Goal: Task Accomplishment & Management: Manage account settings

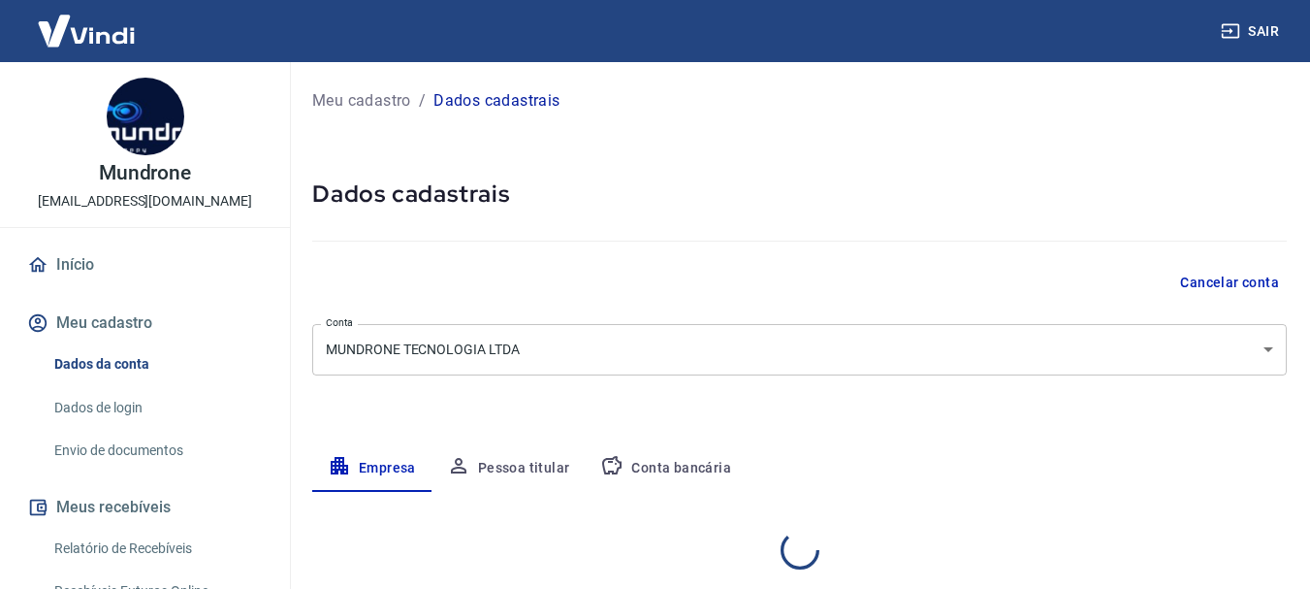
select select "SP"
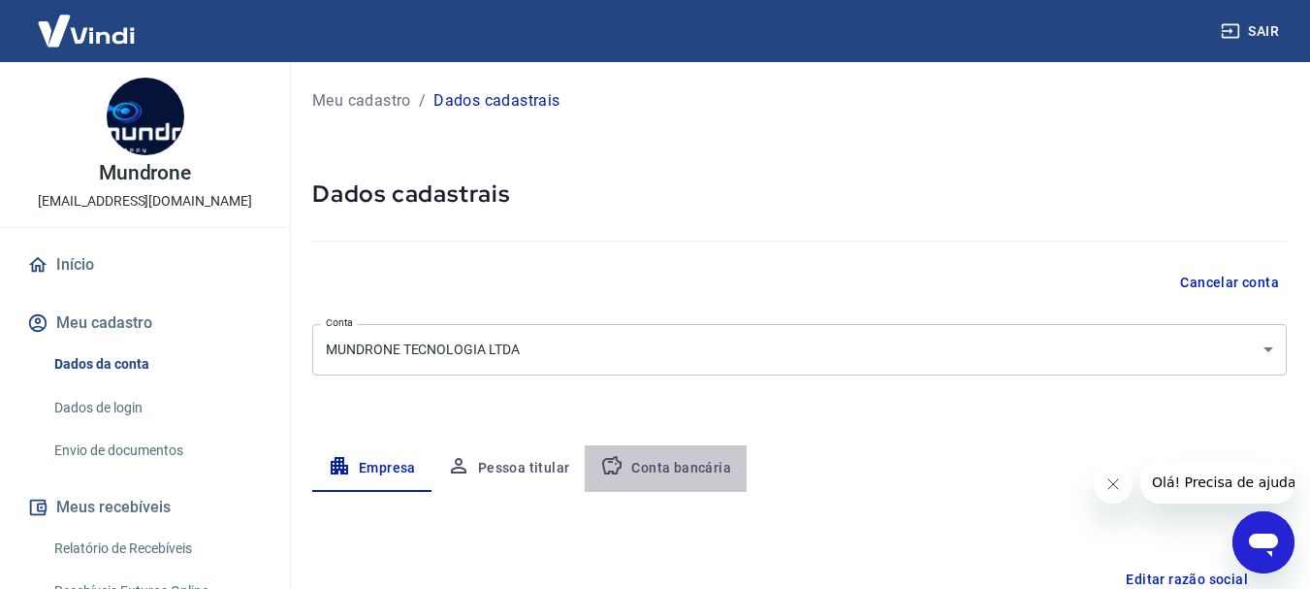
click at [692, 461] on button "Conta bancária" at bounding box center [666, 468] width 162 height 47
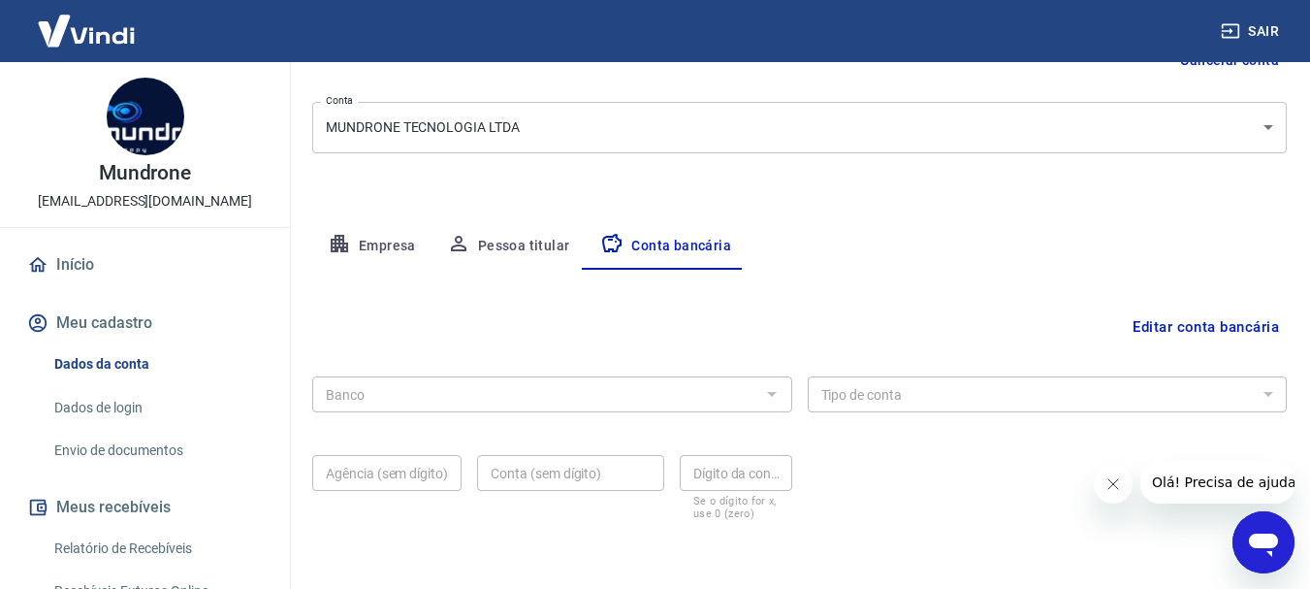
scroll to position [224, 0]
click at [791, 386] on div "Banco" at bounding box center [552, 392] width 480 height 36
click at [781, 396] on div at bounding box center [770, 391] width 25 height 27
click at [759, 396] on div at bounding box center [770, 391] width 25 height 27
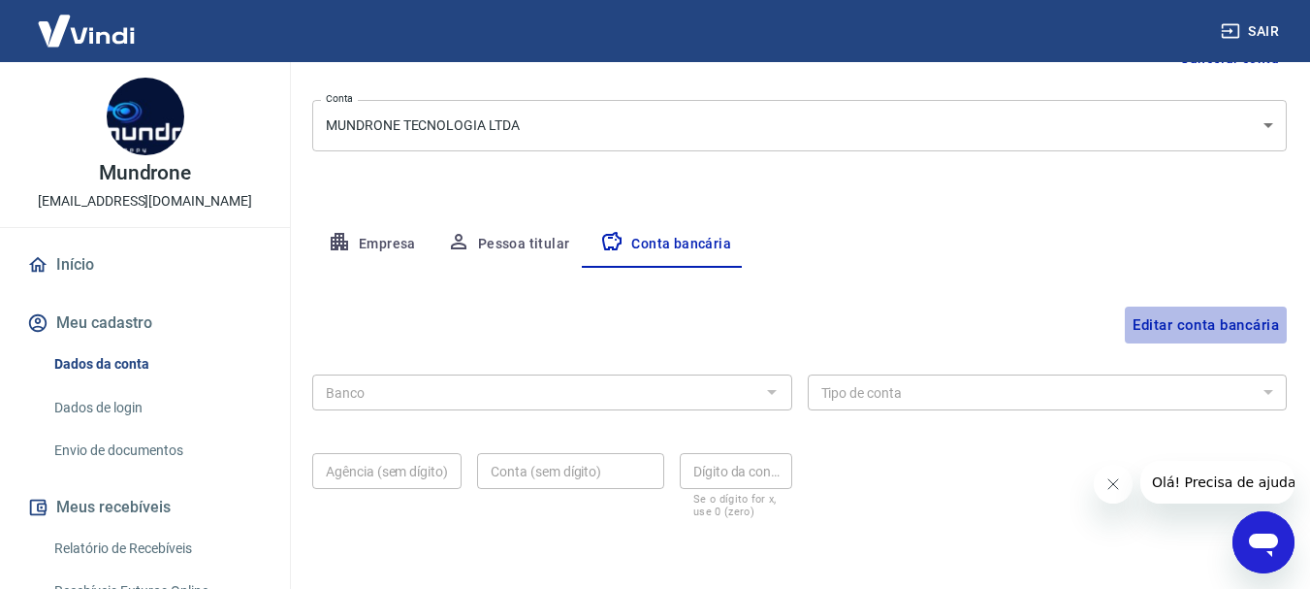
click at [1186, 314] on button "Editar conta bancária" at bounding box center [1206, 324] width 162 height 37
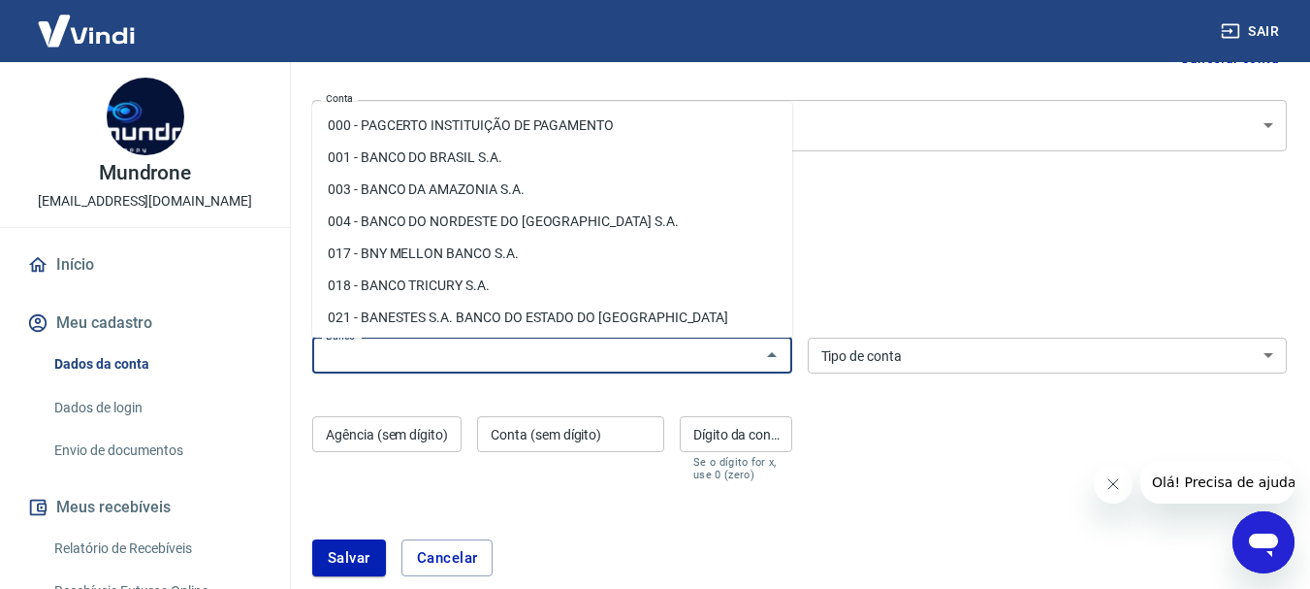
click at [738, 360] on input "Banco" at bounding box center [536, 355] width 436 height 24
type input "C"
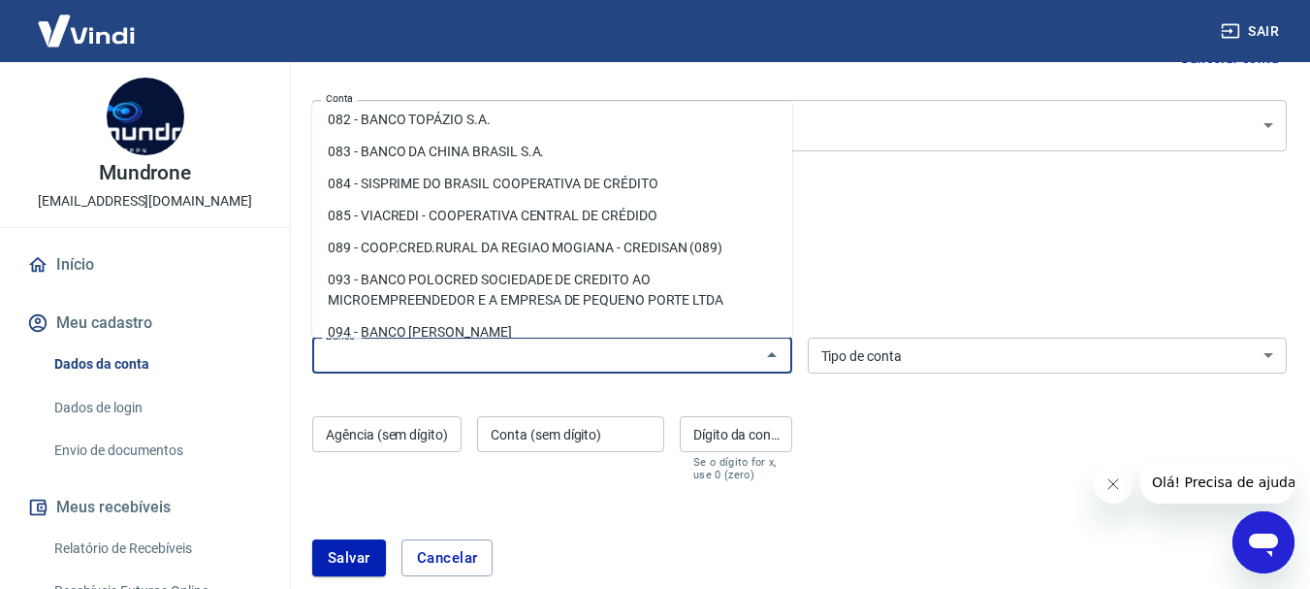
scroll to position [0, 0]
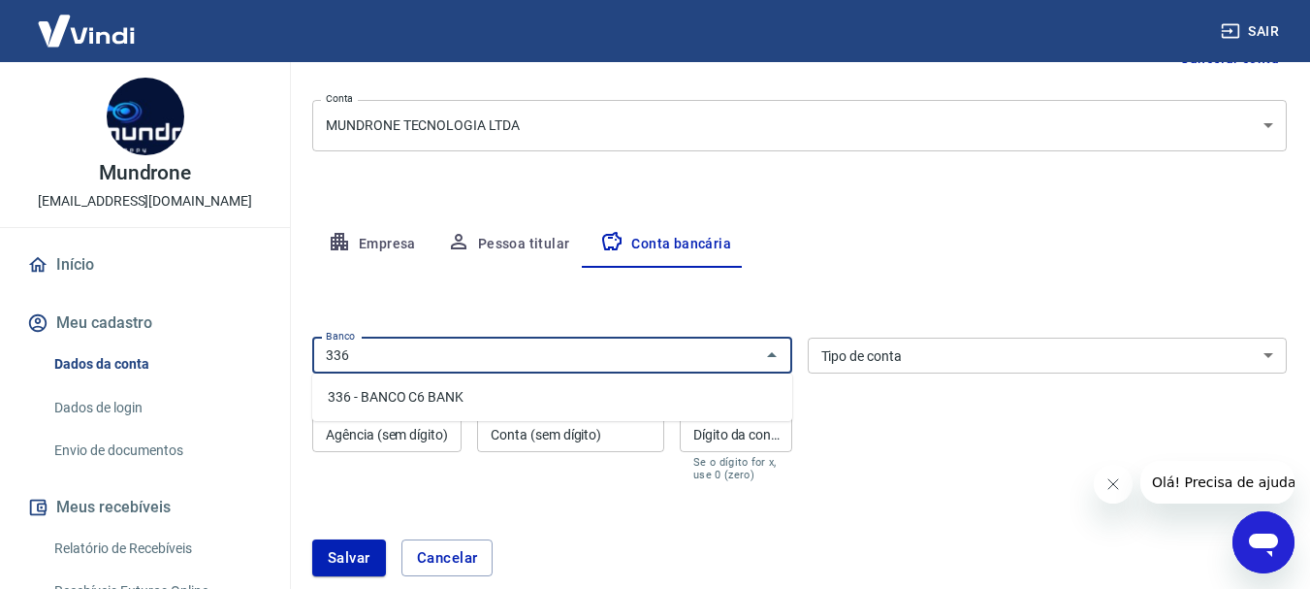
click at [548, 387] on li "336 - BANCO C6 BANK" at bounding box center [552, 397] width 480 height 32
type input "336 - BANCO C6 BANK"
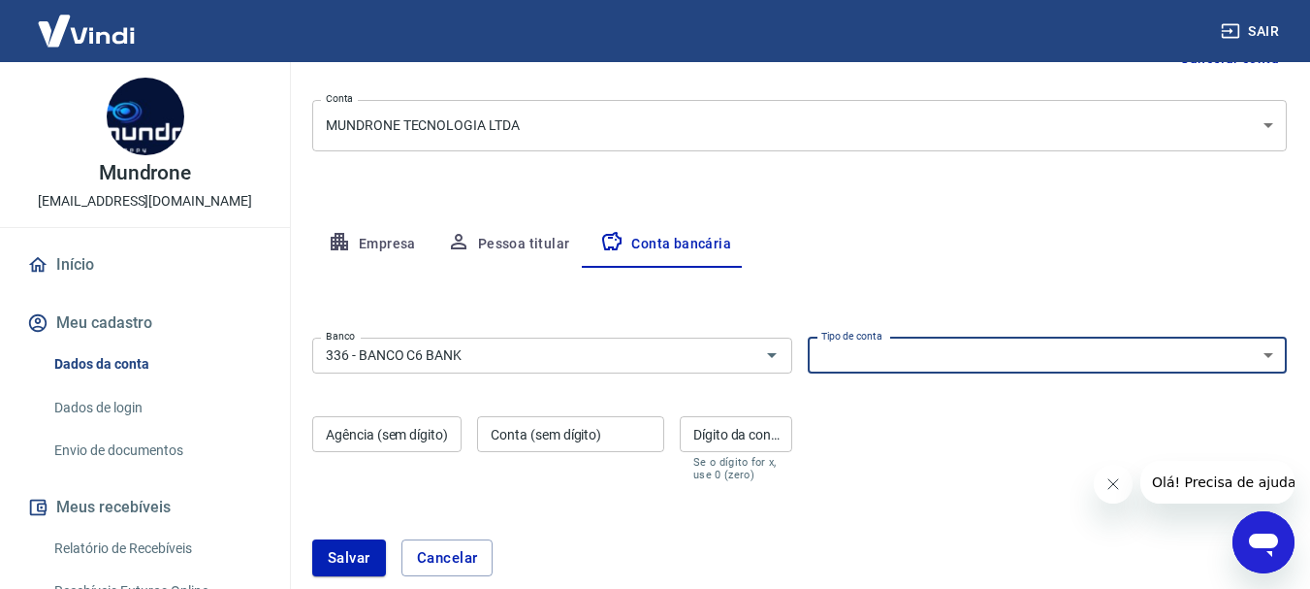
click at [861, 351] on select "Conta Corrente Conta Poupança" at bounding box center [1048, 355] width 480 height 36
select select "1"
click at [808, 337] on select "Conta Corrente Conta Poupança" at bounding box center [1048, 355] width 480 height 36
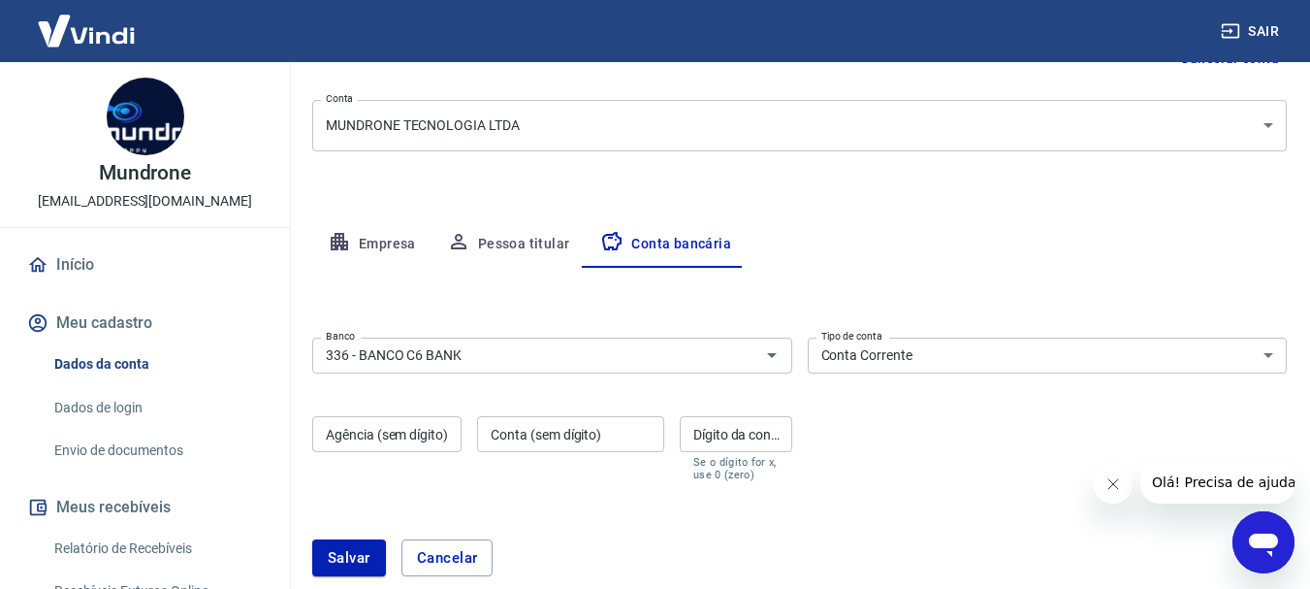
drag, startPoint x: 435, startPoint y: 413, endPoint x: 436, endPoint y: 429, distance: 15.5
click at [436, 429] on div "Agência (sem dígito) Agência (sem dígito) Conta (sem dígito) Conta (sem dígito)…" at bounding box center [552, 446] width 480 height 77
click at [436, 429] on input "Agência (sem dígito)" at bounding box center [386, 434] width 149 height 36
type input "0001"
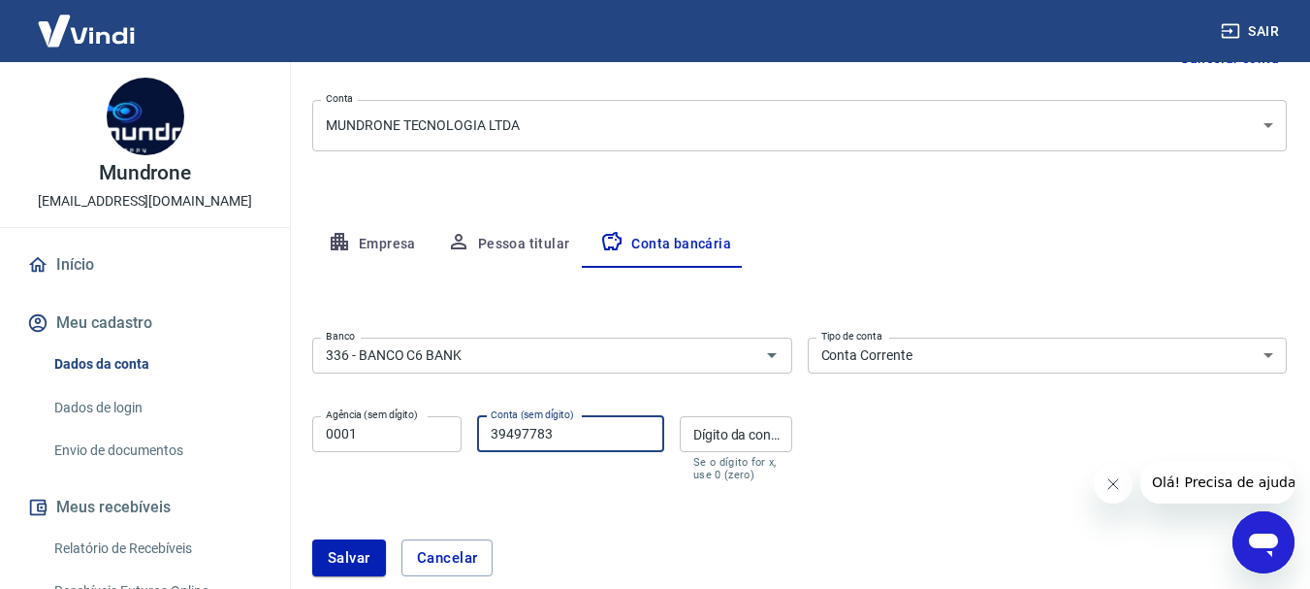
type input "39497783"
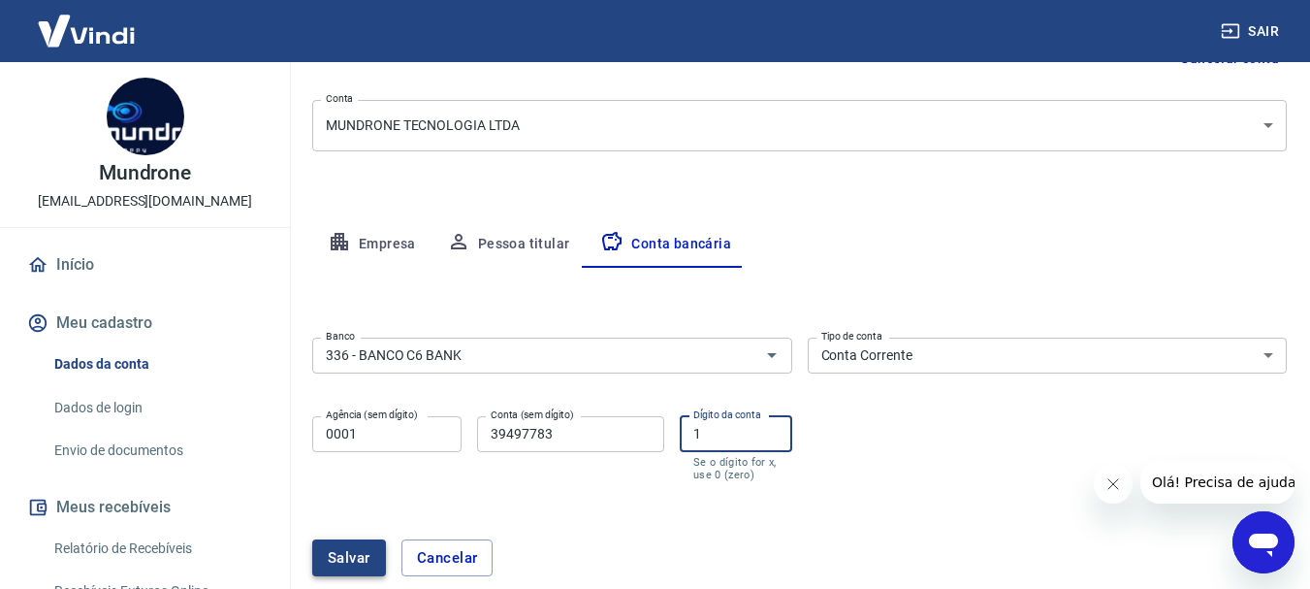
type input "1"
click at [323, 551] on button "Salvar" at bounding box center [349, 557] width 74 height 37
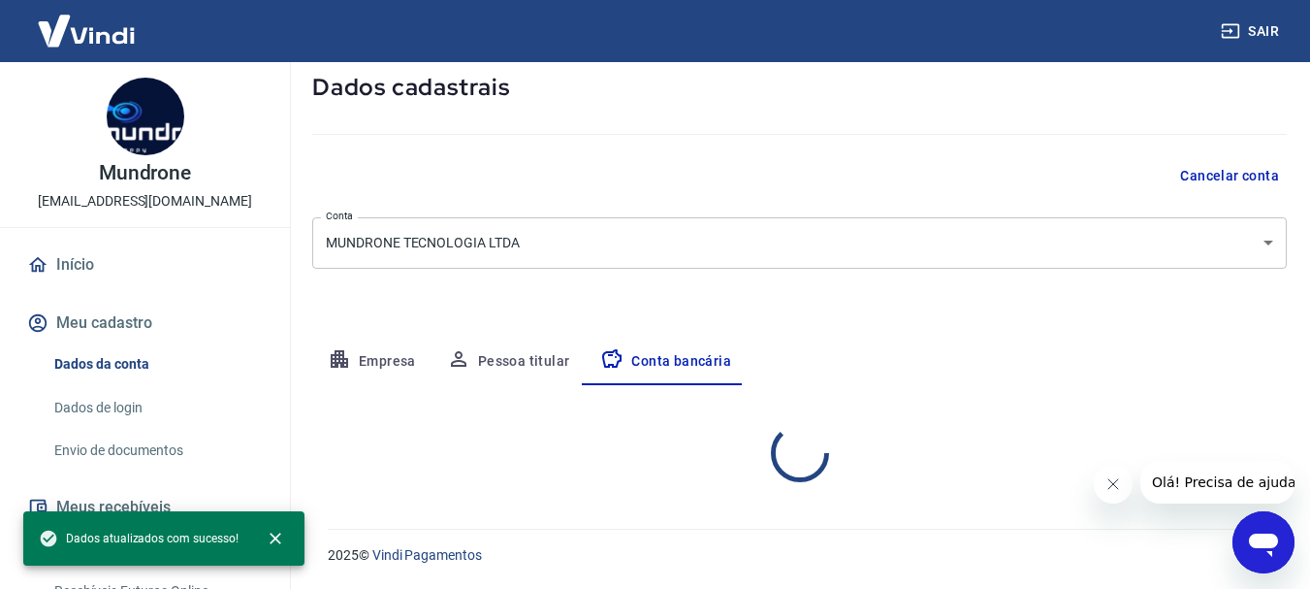
select select "1"
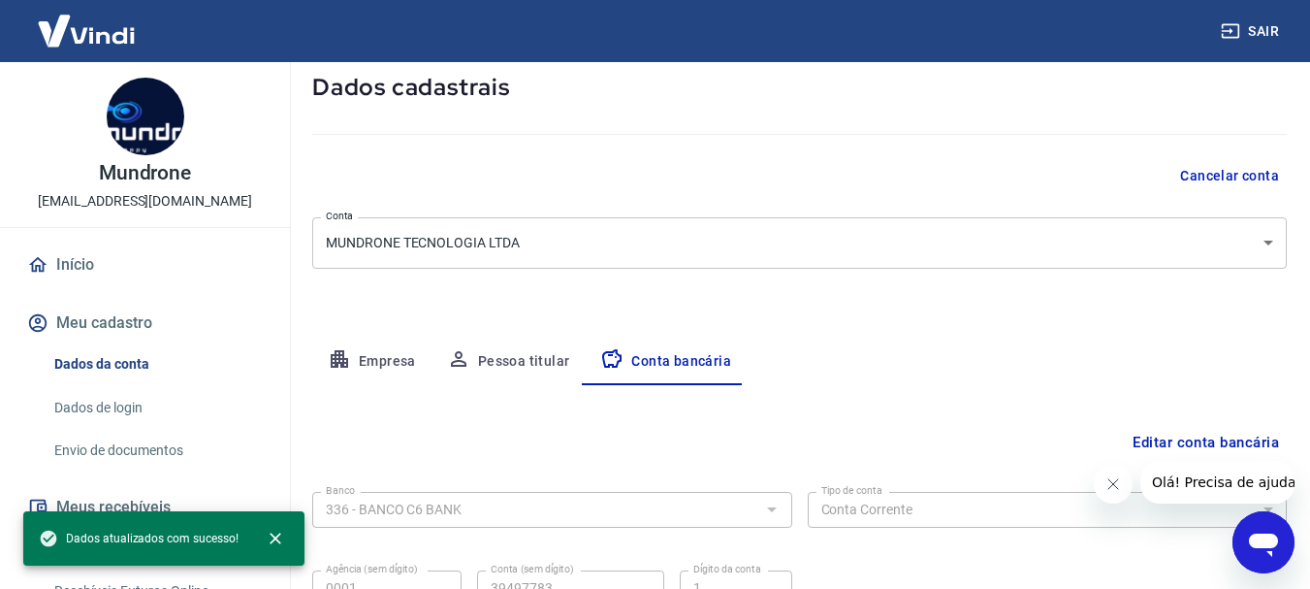
scroll to position [224, 0]
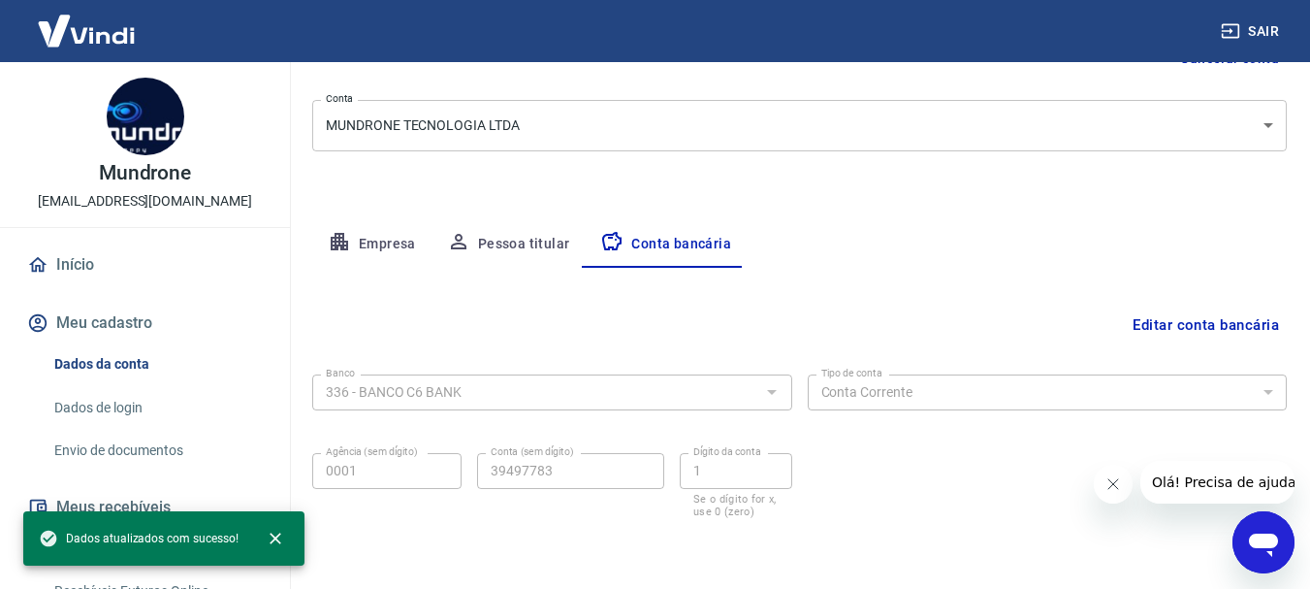
drag, startPoint x: 1188, startPoint y: 540, endPoint x: 1323, endPoint y: 577, distance: 140.7
click at [1310, 365] on html "Sair Mundrone contato@mundrone.com.br Início Meu cadastro Dados da conta Dados …" at bounding box center [655, 70] width 1310 height 589
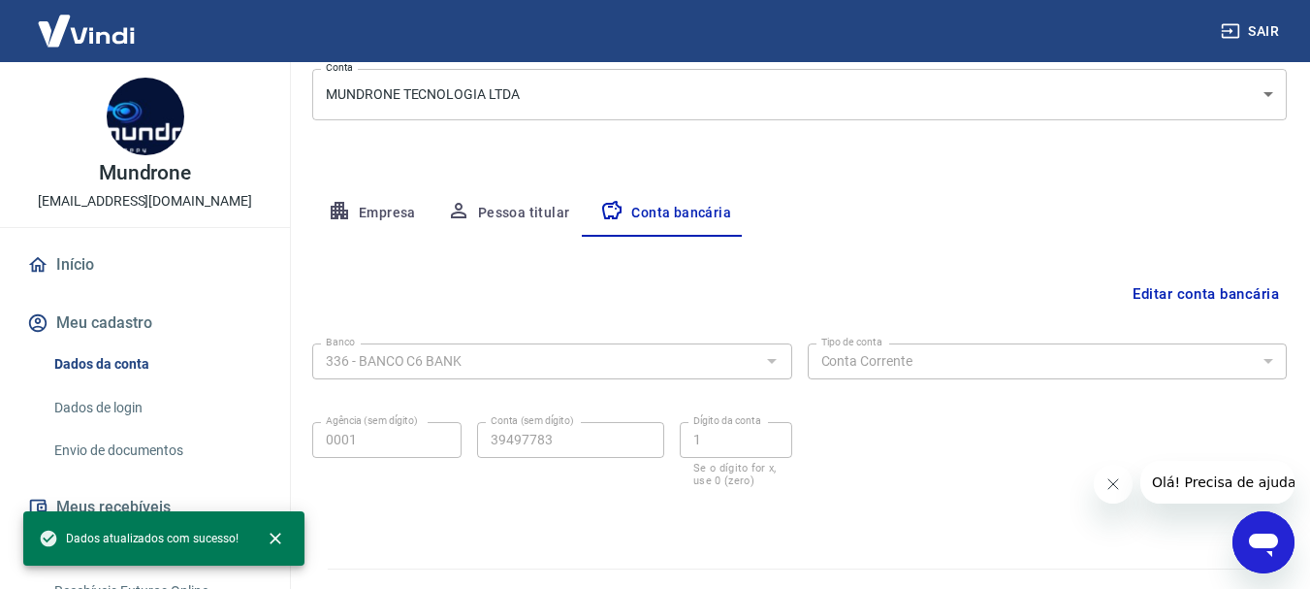
scroll to position [263, 0]
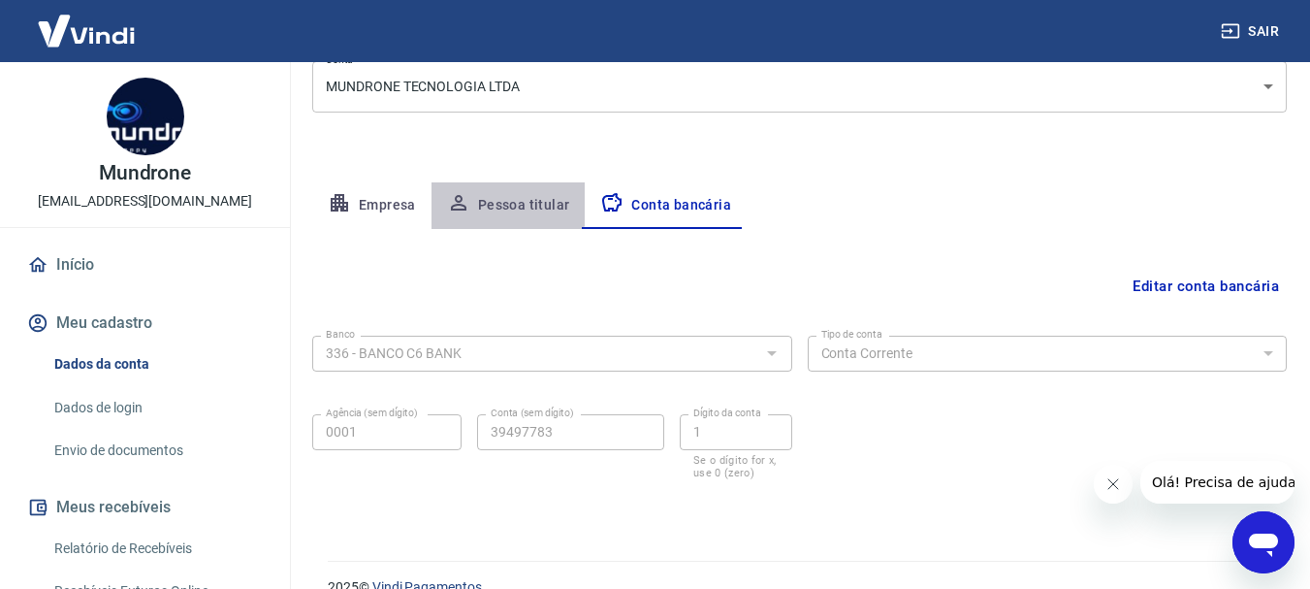
click at [483, 191] on button "Pessoa titular" at bounding box center [508, 205] width 154 height 47
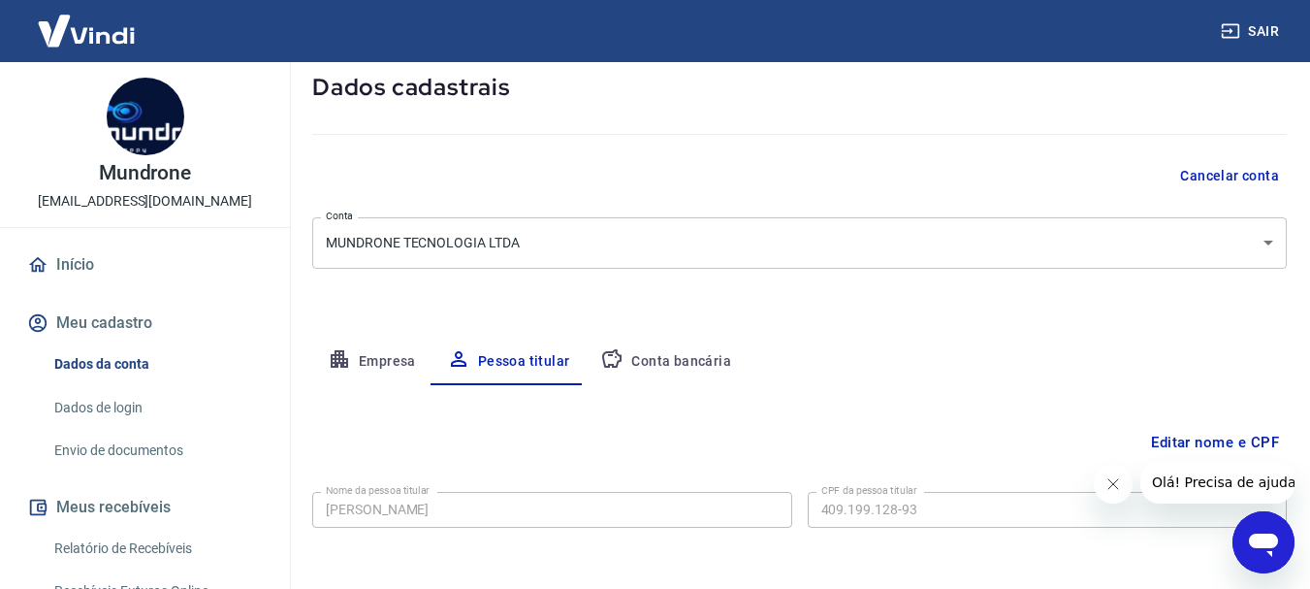
scroll to position [187, 0]
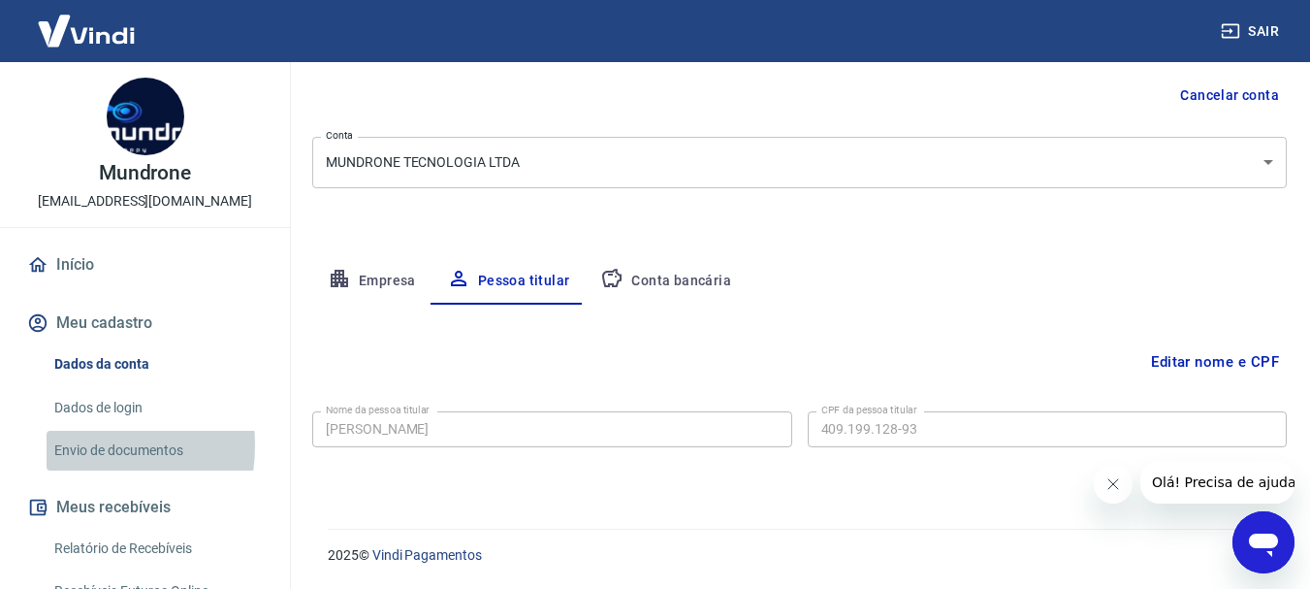
click at [67, 445] on link "Envio de documentos" at bounding box center [157, 450] width 220 height 40
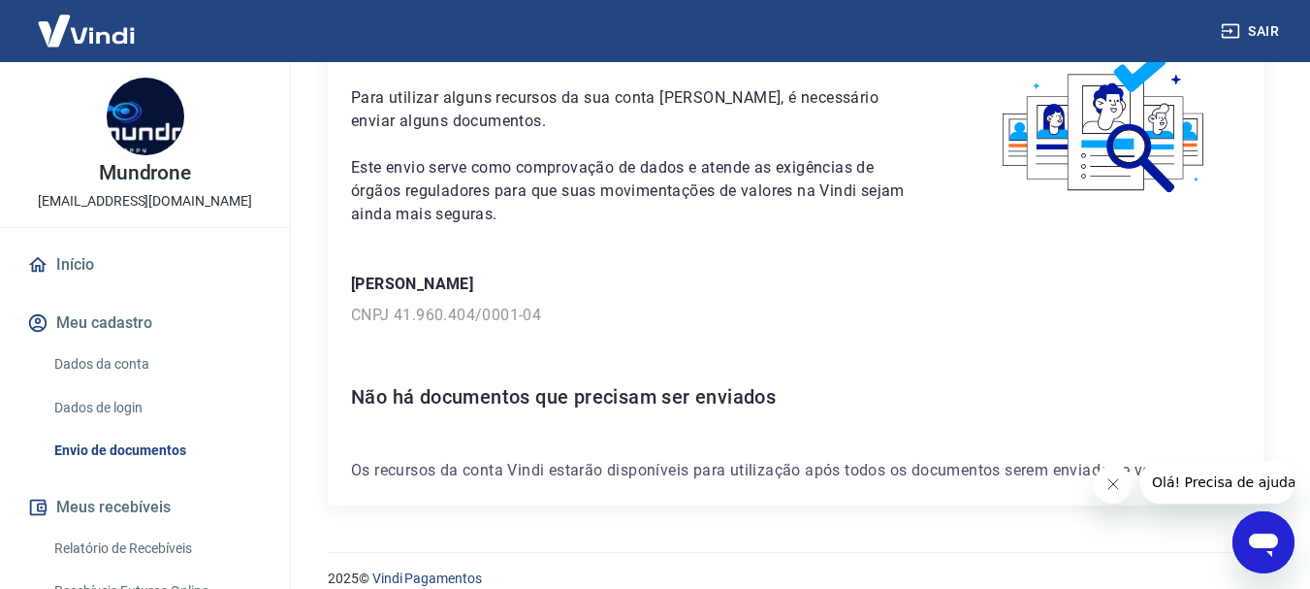
scroll to position [139, 0]
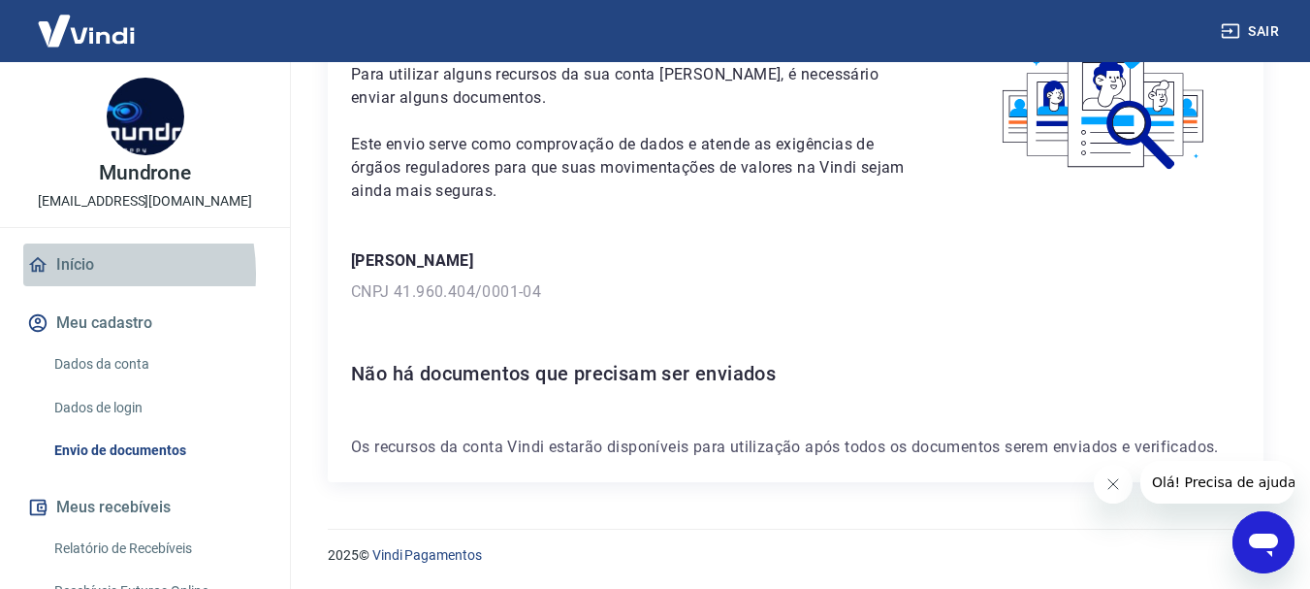
click at [61, 273] on link "Início" at bounding box center [144, 264] width 243 height 43
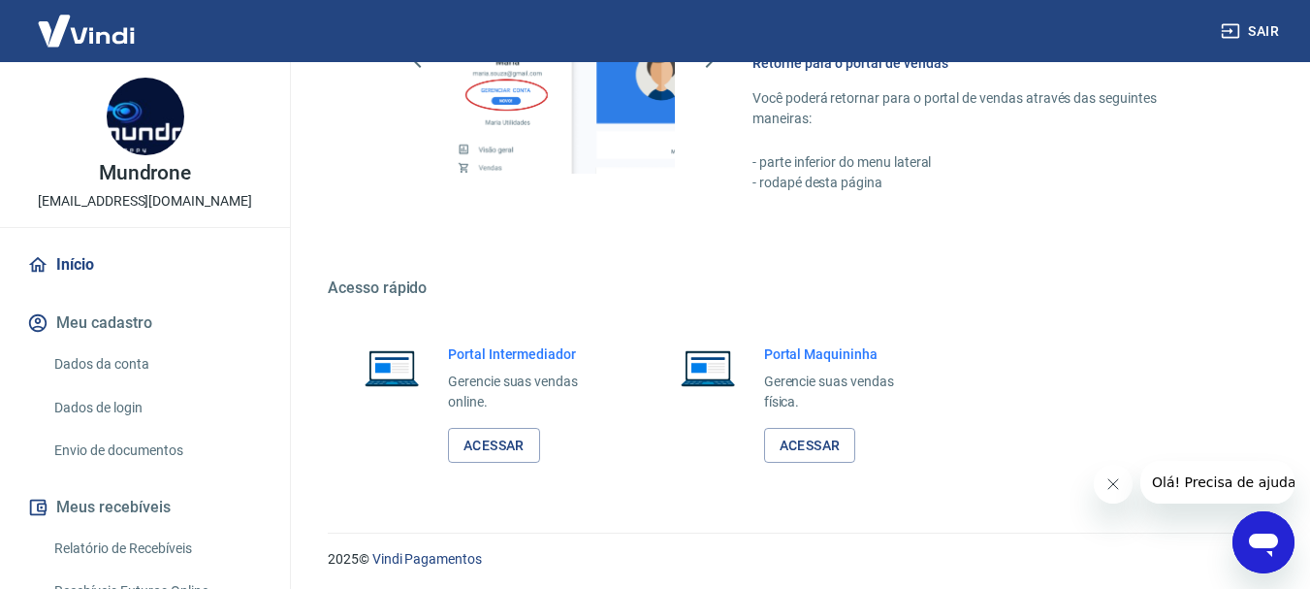
scroll to position [1347, 0]
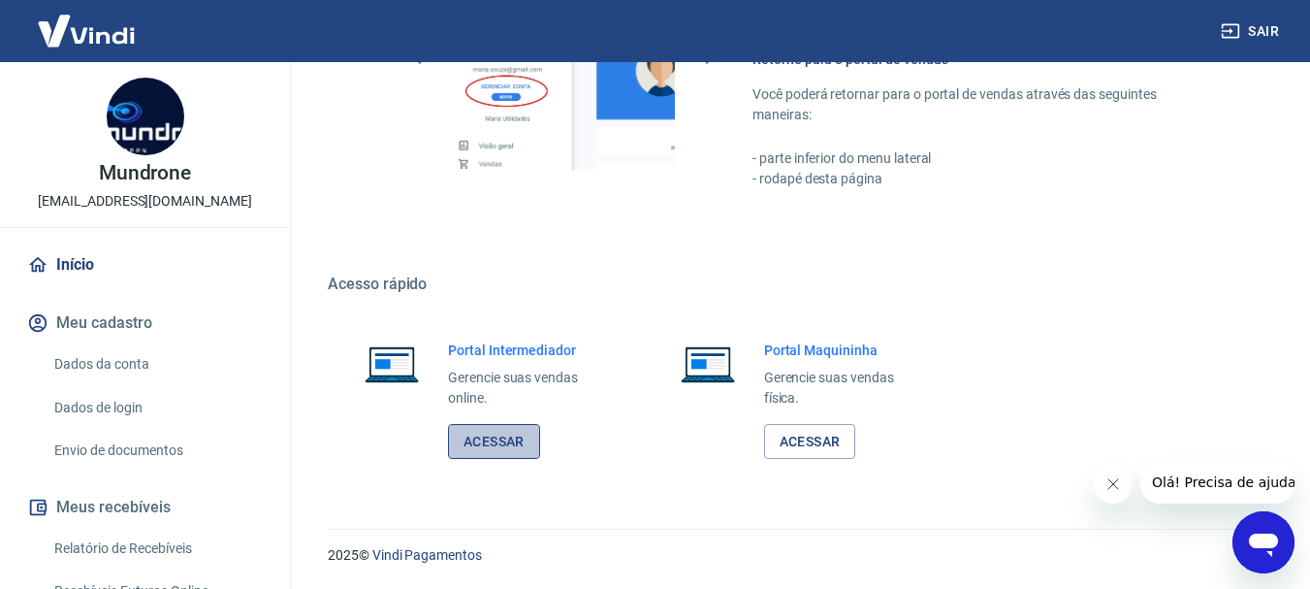
click at [491, 447] on link "Acessar" at bounding box center [494, 442] width 92 height 36
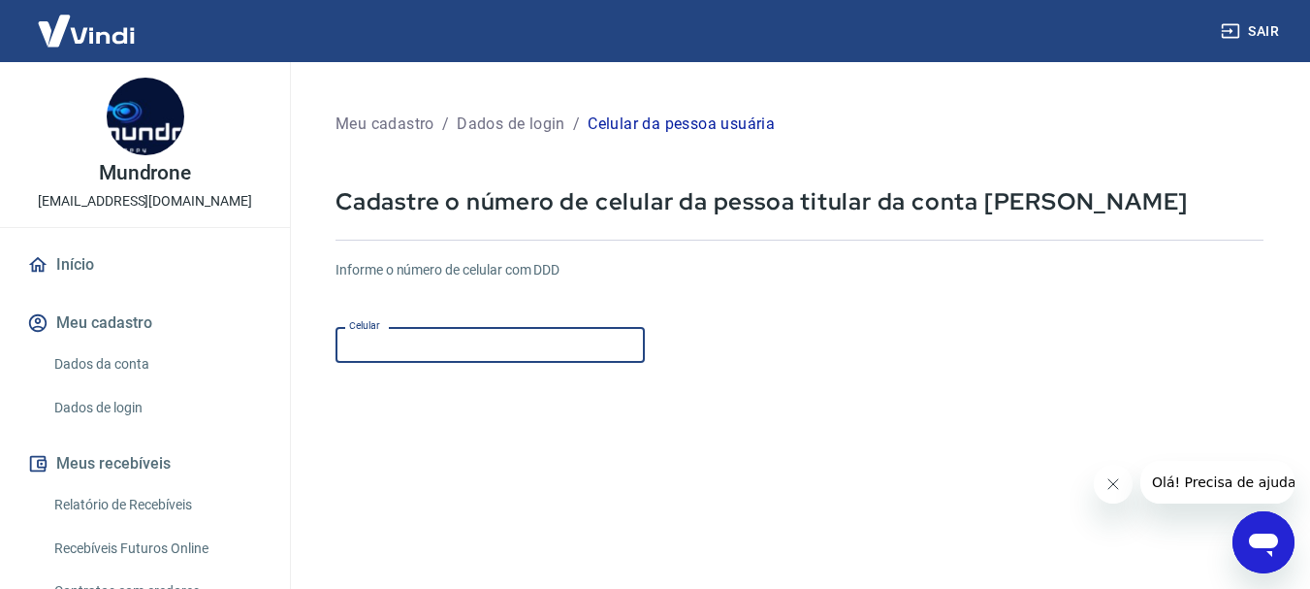
click at [606, 347] on input "Celular" at bounding box center [489, 345] width 309 height 36
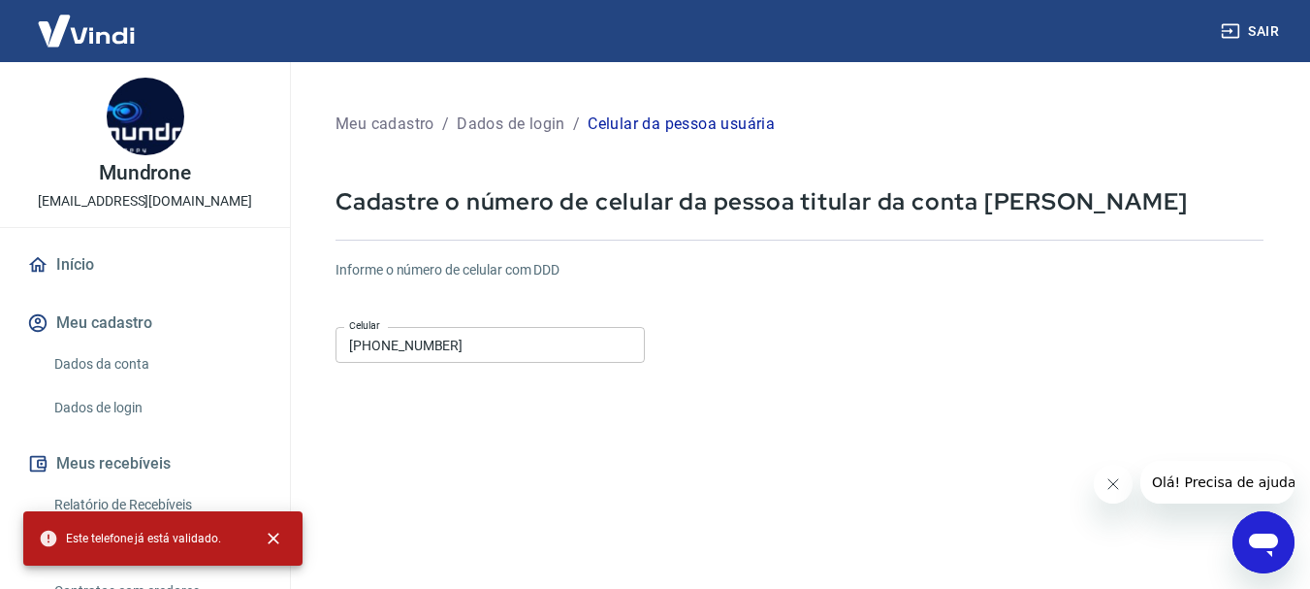
drag, startPoint x: 1021, startPoint y: 439, endPoint x: 598, endPoint y: 432, distance: 422.8
click at [598, 432] on form "Informe o número de celular com DDD Celular [PHONE_NUMBER] Celular Continuar Ca…" at bounding box center [799, 527] width 928 height 567
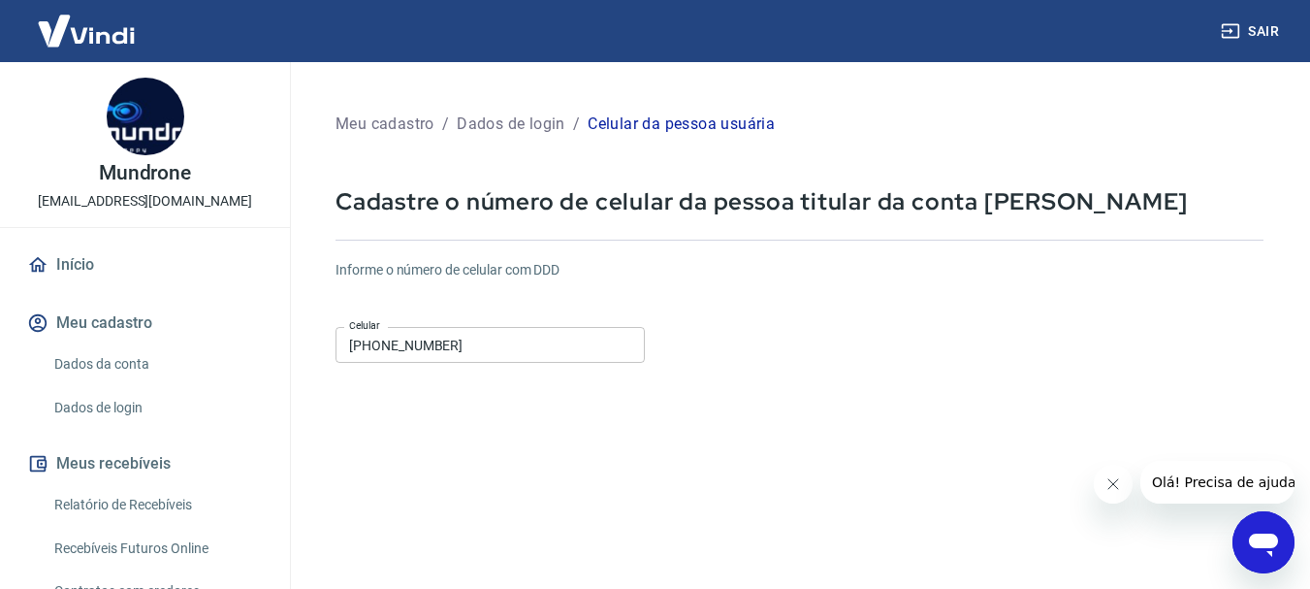
click at [414, 344] on input "[PHONE_NUMBER]" at bounding box center [489, 345] width 309 height 36
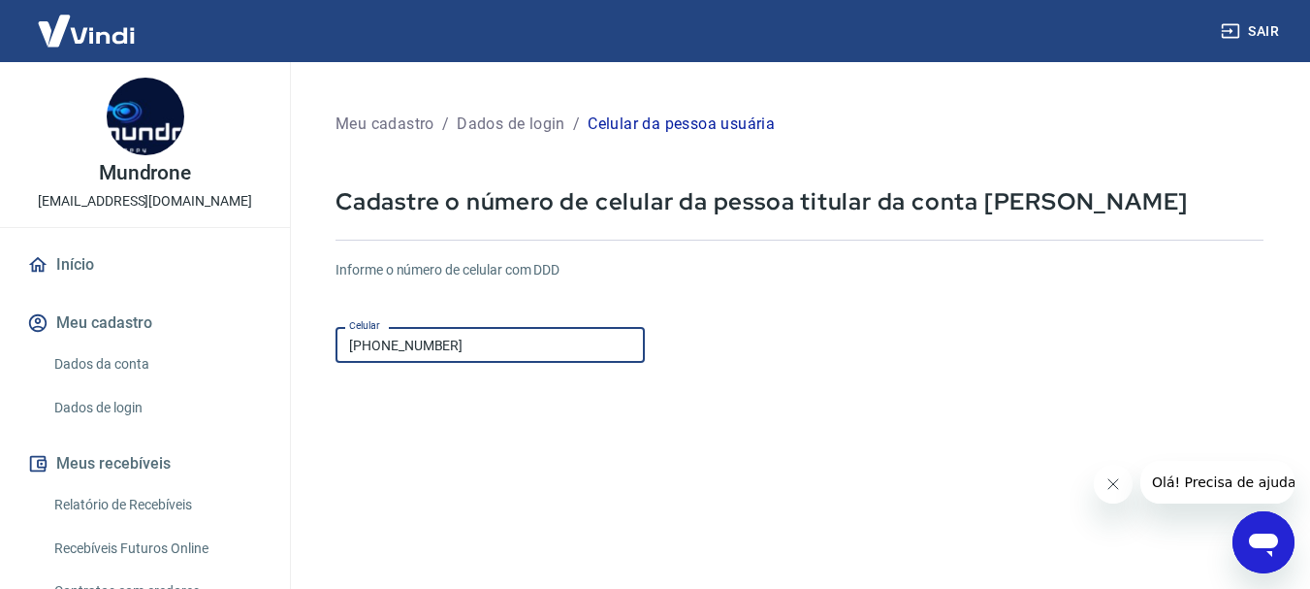
click at [414, 344] on input "[PHONE_NUMBER]" at bounding box center [489, 345] width 309 height 36
click at [489, 327] on input "[PHONE_NUMBER]" at bounding box center [489, 345] width 309 height 36
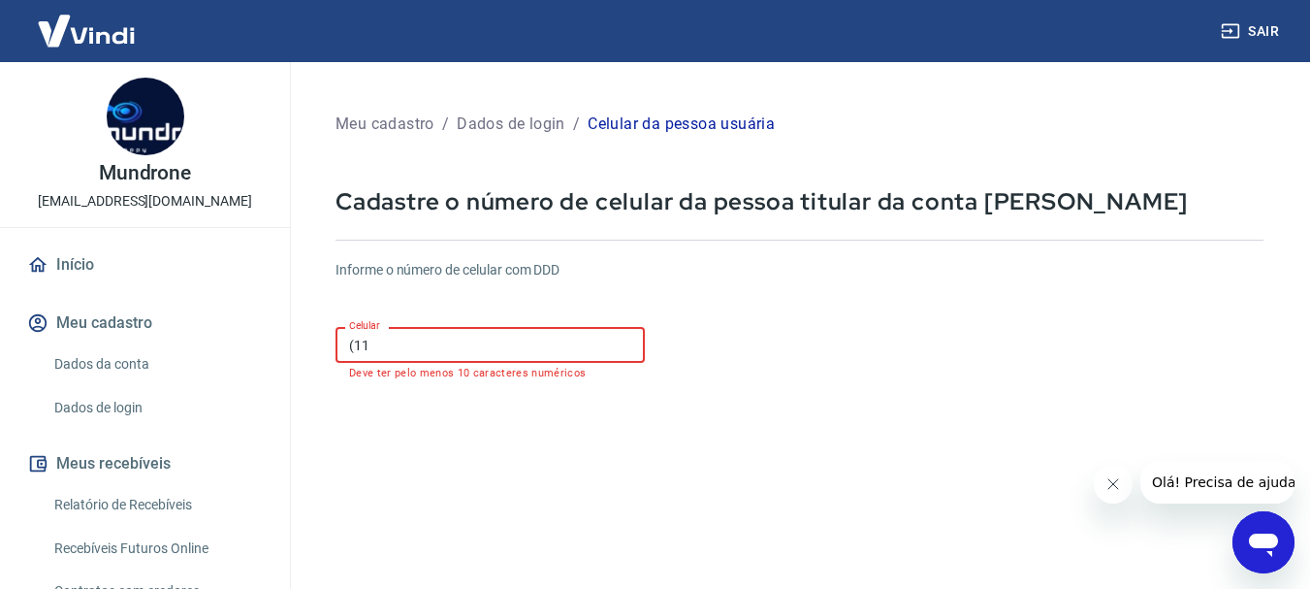
click at [489, 327] on input "(11" at bounding box center [489, 345] width 309 height 36
click at [491, 340] on input "(11" at bounding box center [489, 345] width 309 height 36
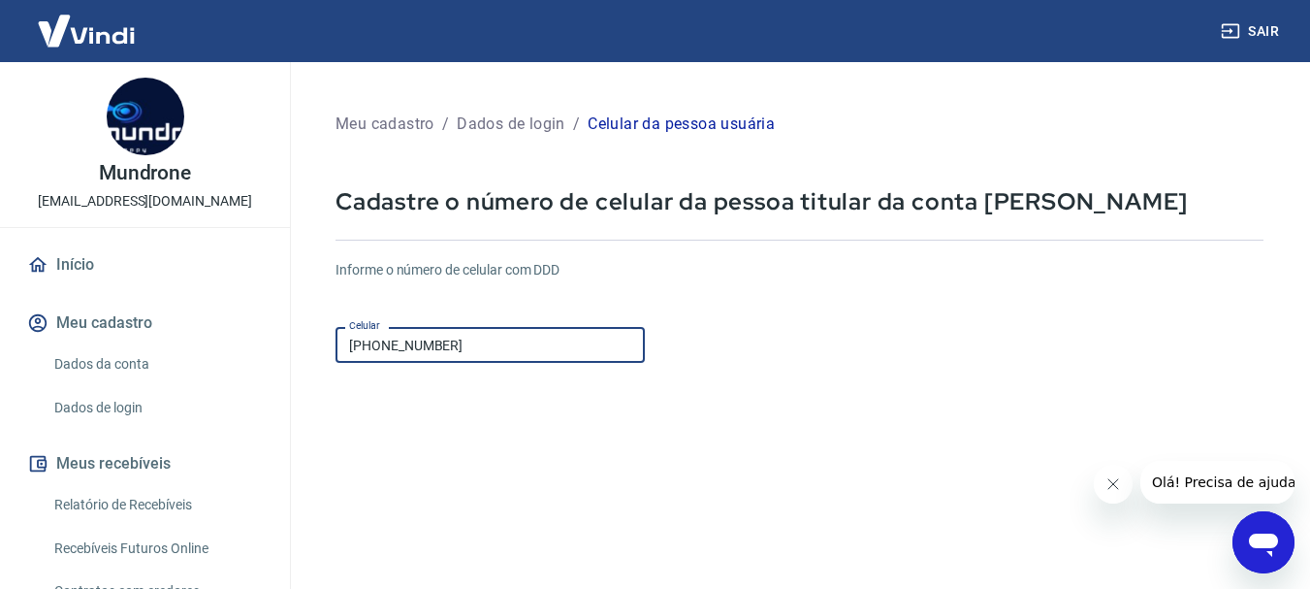
type input "[PHONE_NUMBER]"
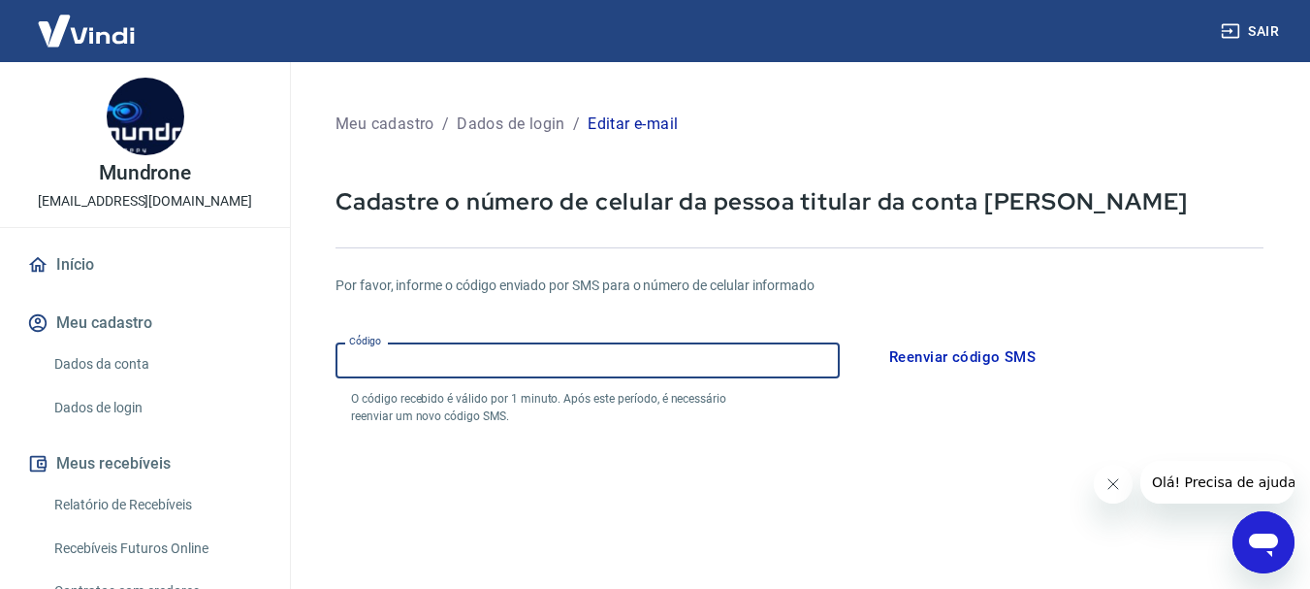
click at [690, 367] on input "Código" at bounding box center [587, 360] width 504 height 36
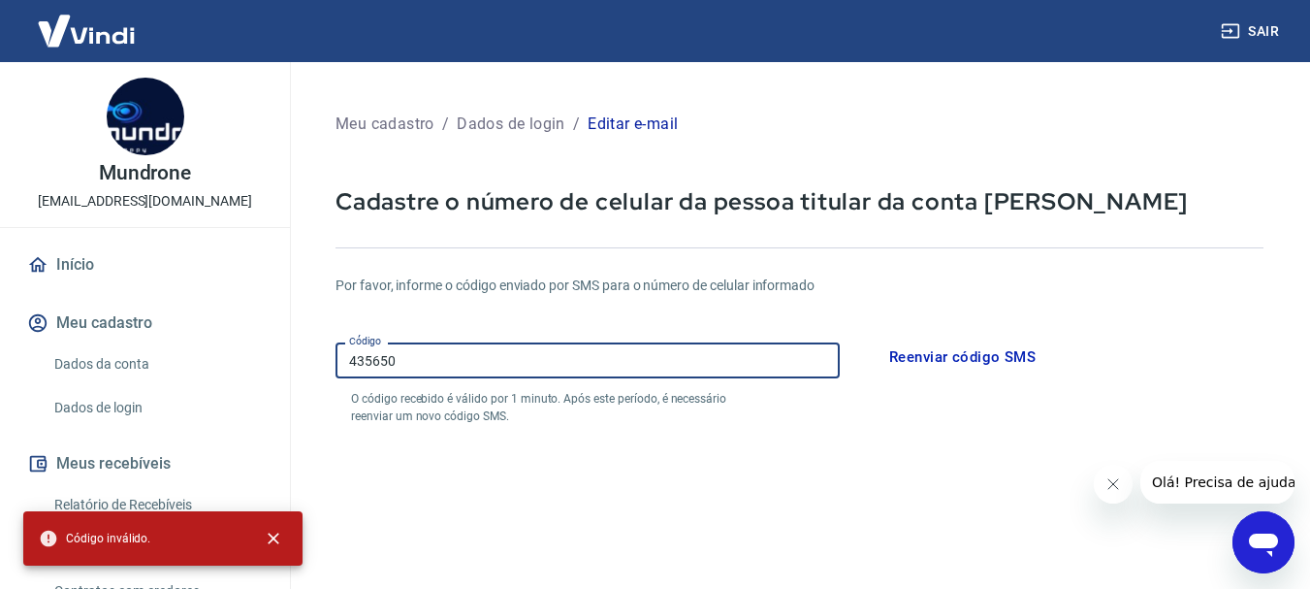
click at [349, 355] on input "435650" at bounding box center [587, 360] width 504 height 36
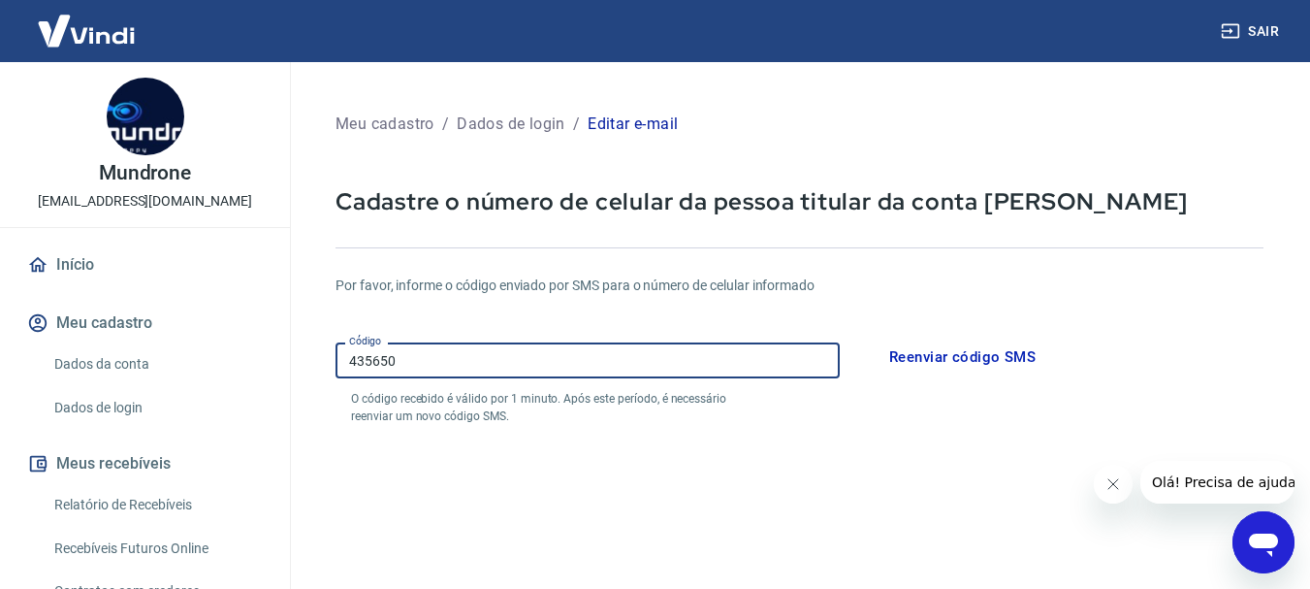
click at [349, 355] on input "435650" at bounding box center [587, 360] width 504 height 36
type input "469126"
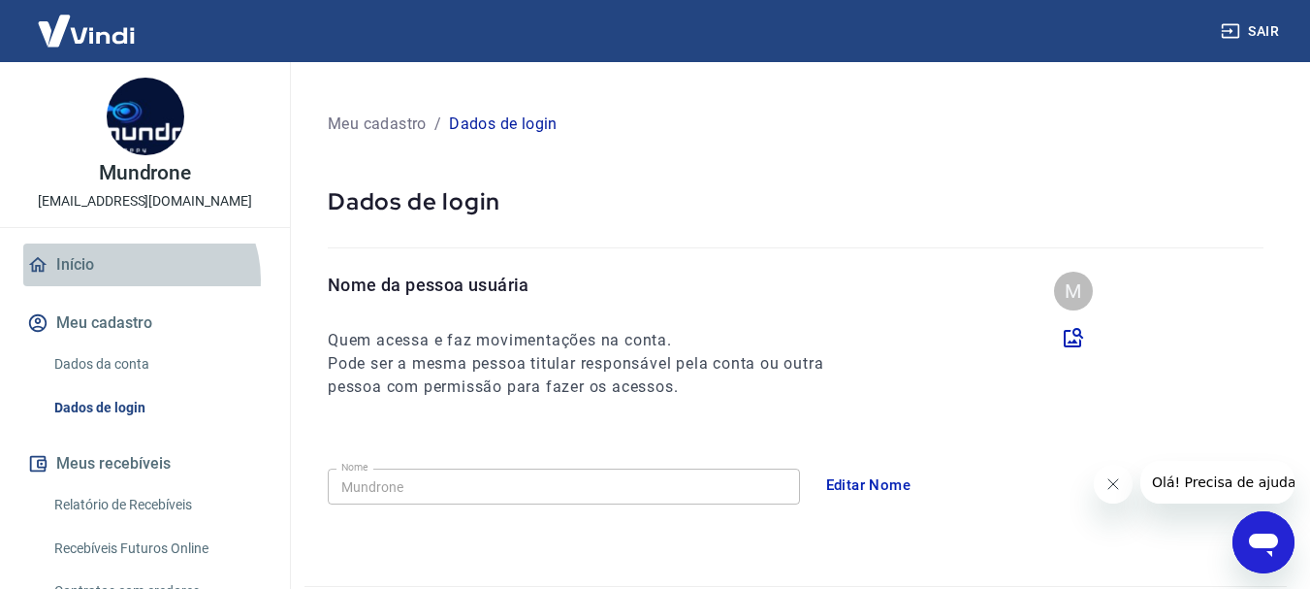
click at [139, 279] on link "Início" at bounding box center [144, 264] width 243 height 43
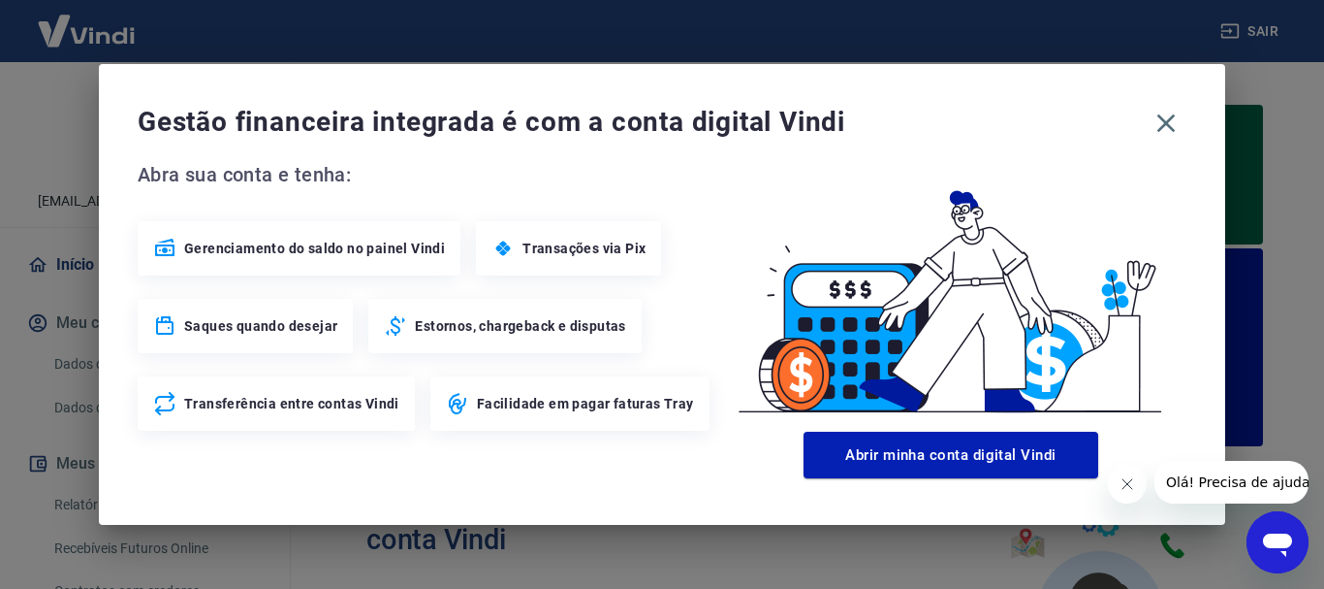
click at [631, 251] on span "Transações via Pix" at bounding box center [584, 248] width 123 height 19
click at [1162, 125] on icon "button" at bounding box center [1166, 123] width 31 height 31
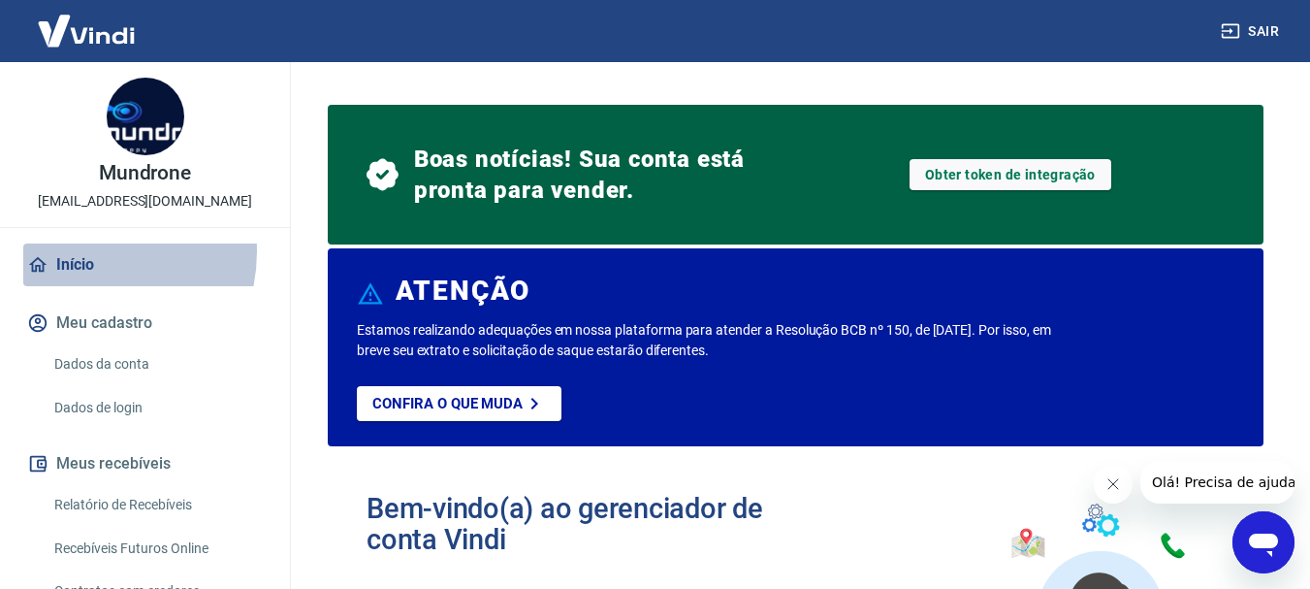
click at [81, 251] on link "Início" at bounding box center [144, 264] width 243 height 43
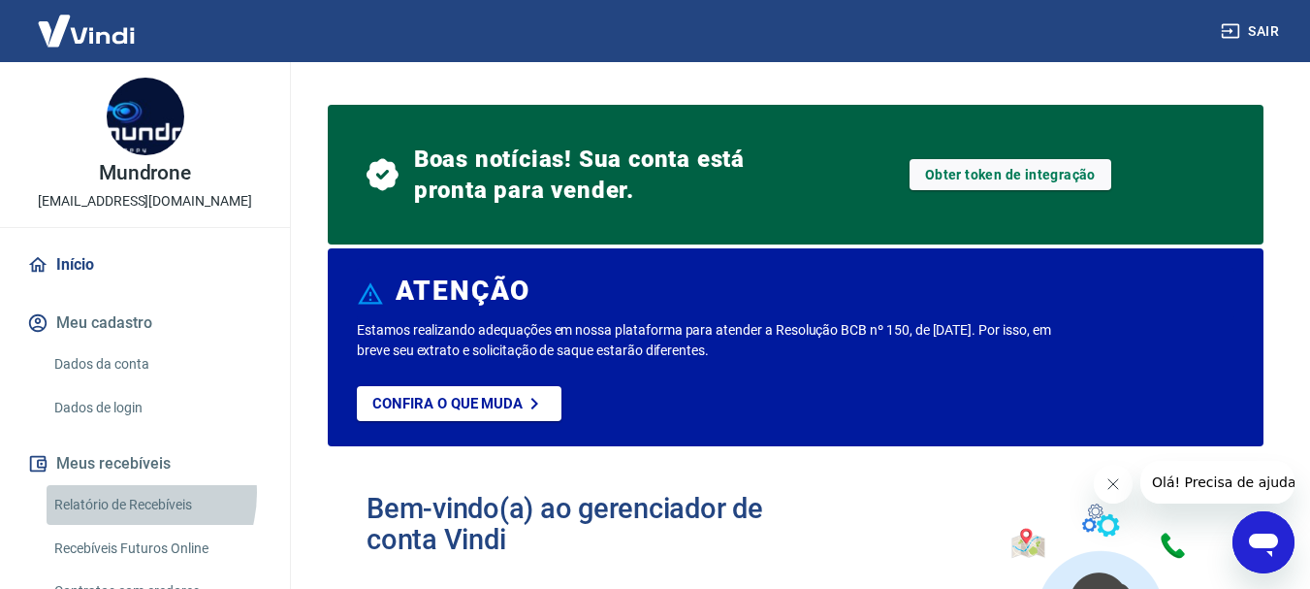
click at [117, 493] on link "Relatório de Recebíveis" at bounding box center [157, 505] width 220 height 40
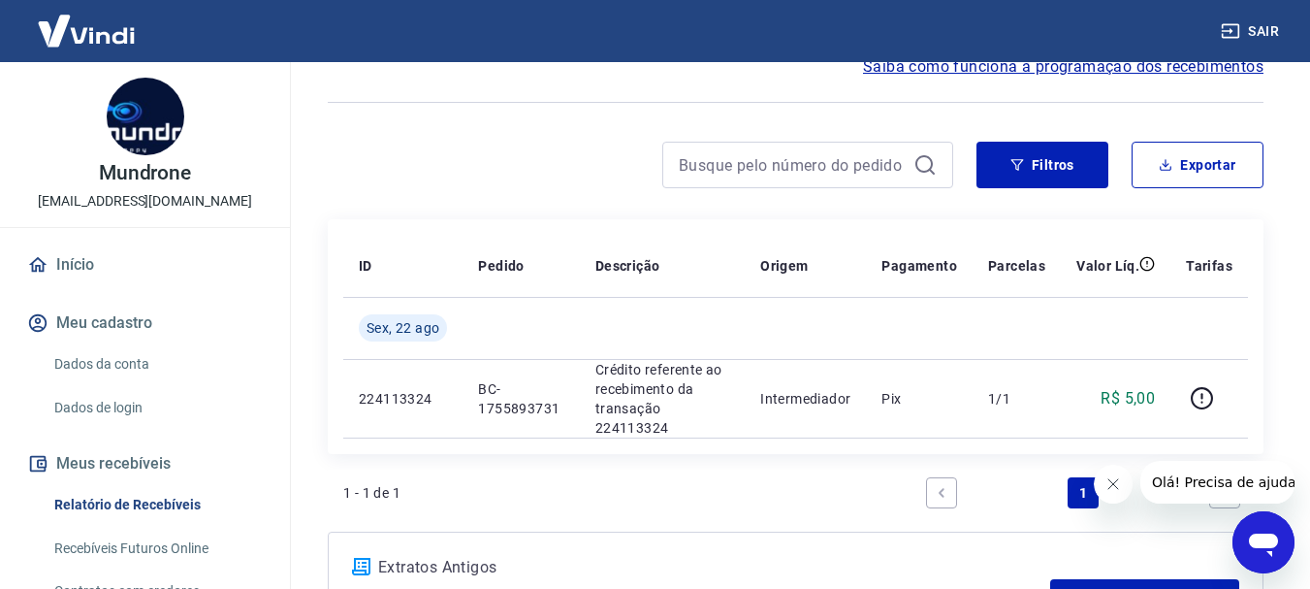
scroll to position [105, 0]
